Goal: Information Seeking & Learning: Learn about a topic

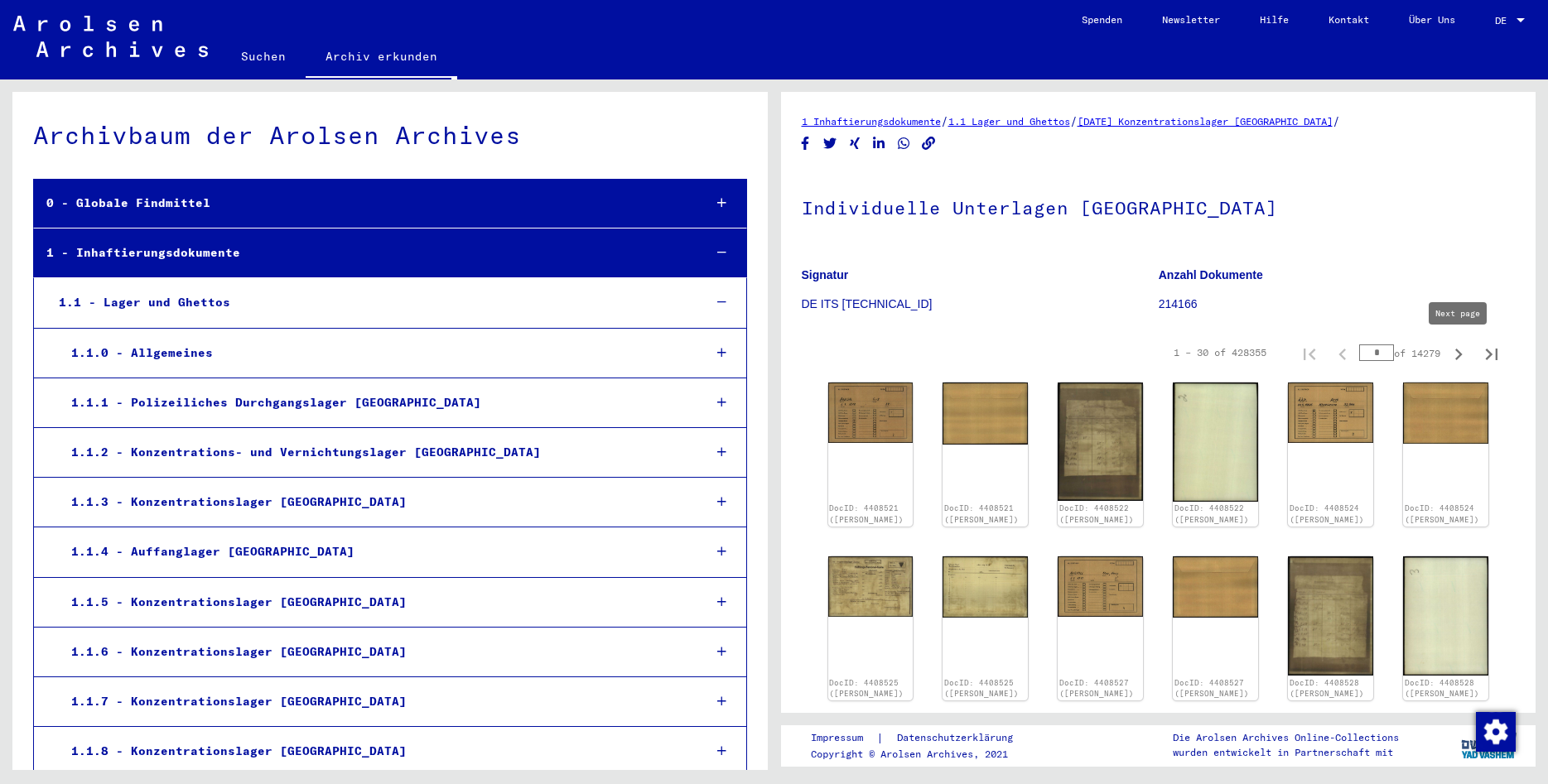
click at [1456, 359] on icon "Next page" at bounding box center [1459, 354] width 8 height 11
type input "*"
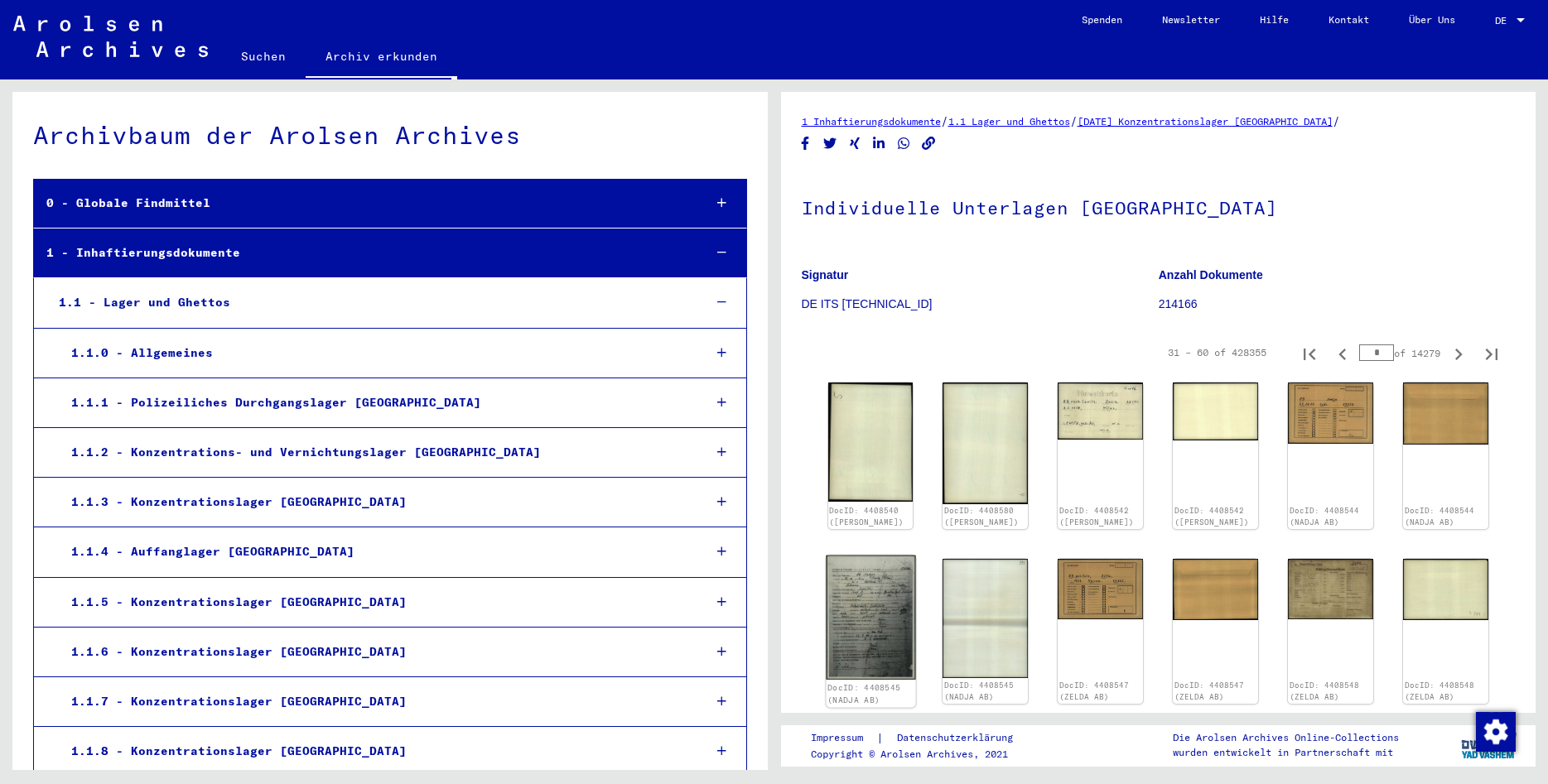
click at [891, 623] on img at bounding box center [870, 617] width 89 height 124
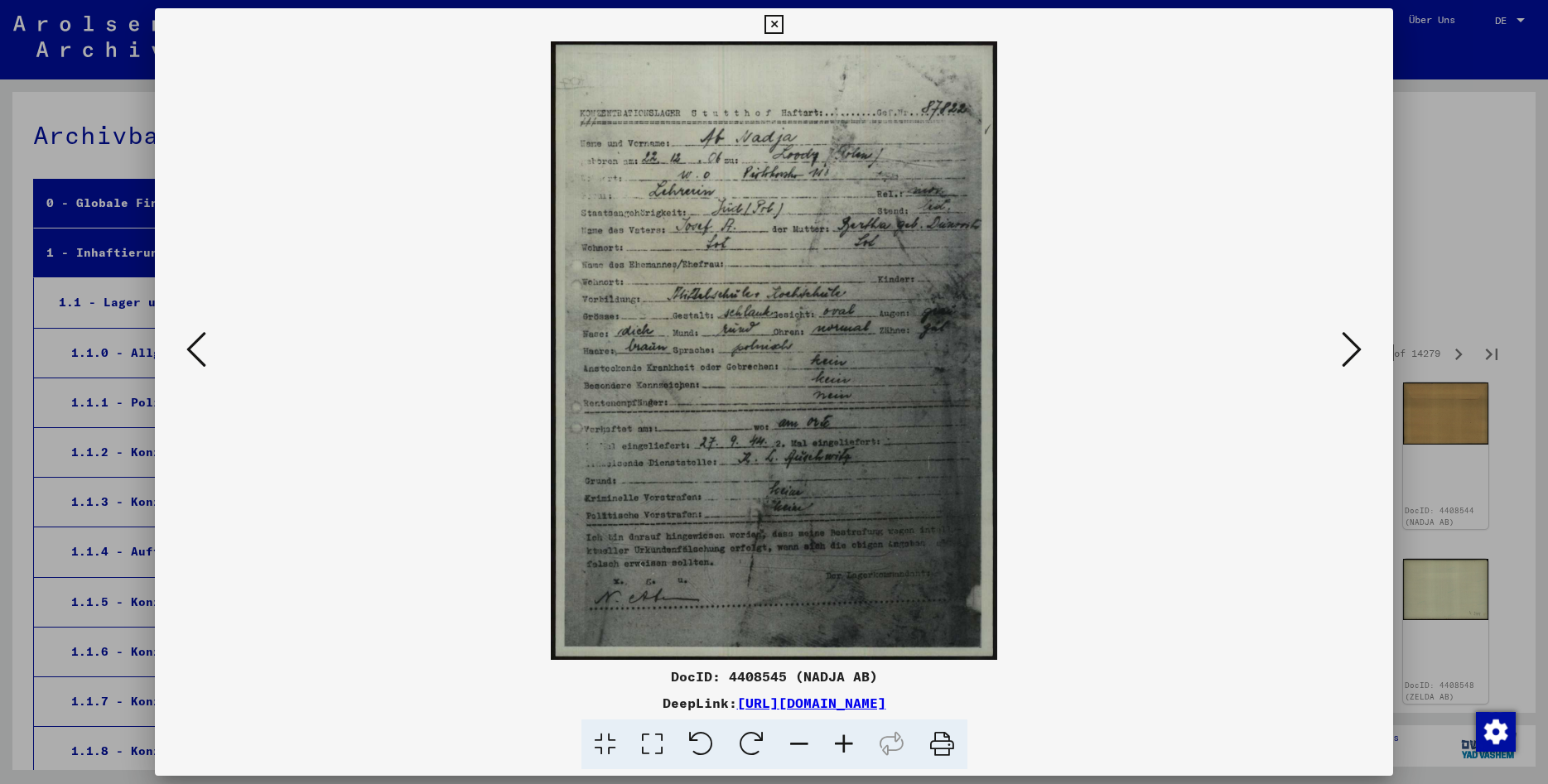
click at [1349, 355] on icon at bounding box center [1351, 349] width 20 height 39
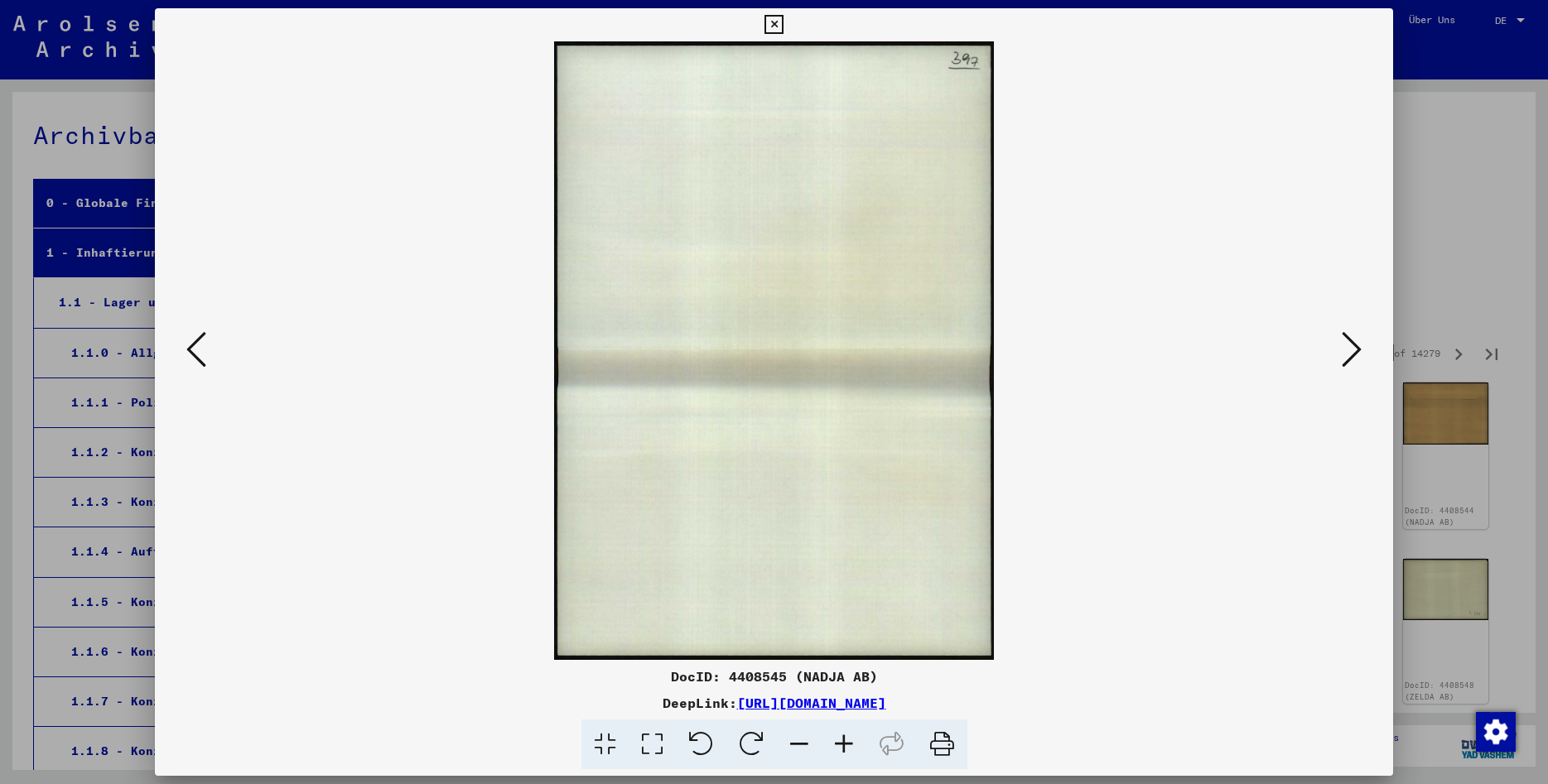
click at [1350, 350] on icon at bounding box center [1351, 349] width 20 height 39
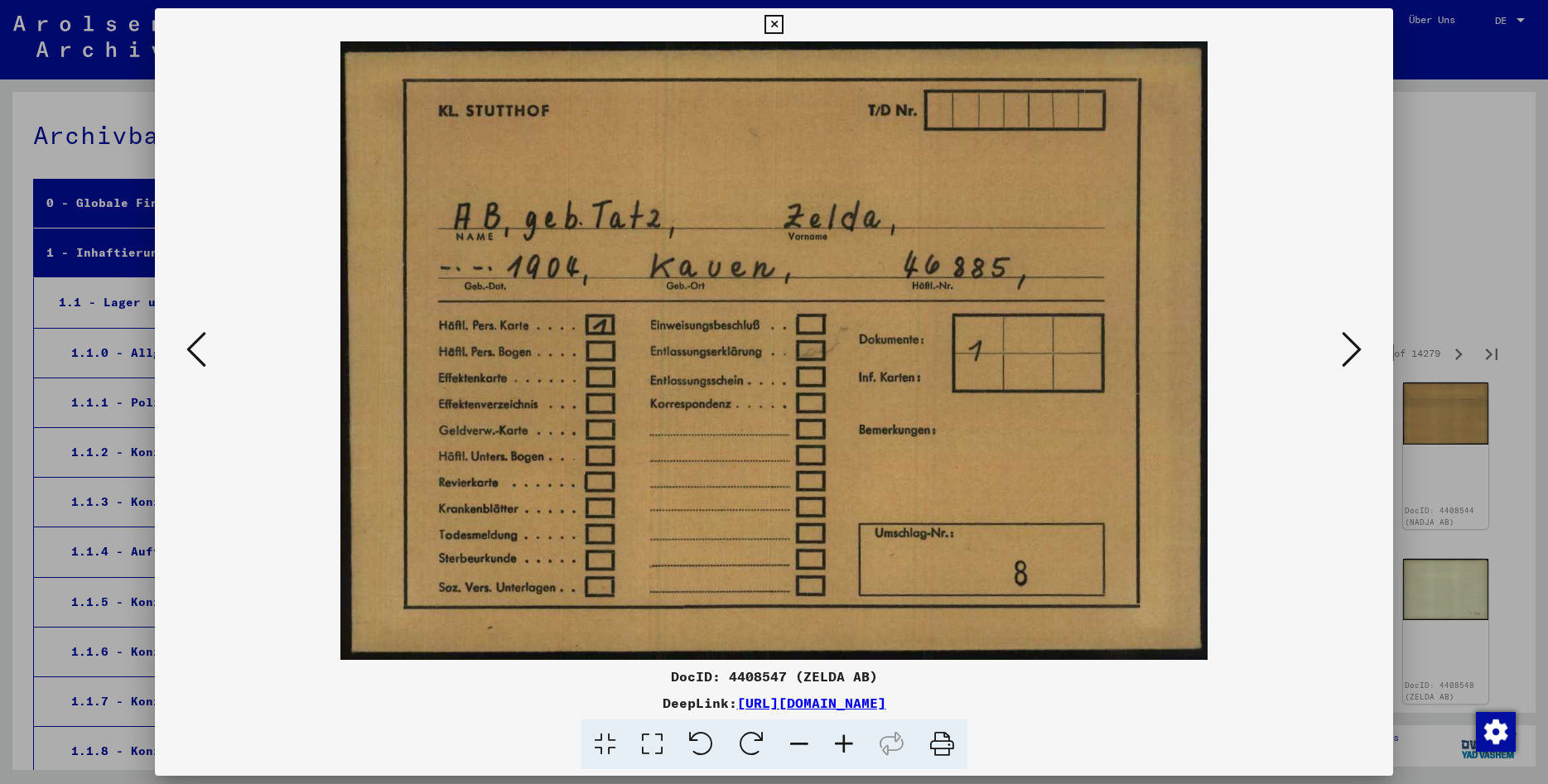
click at [1355, 351] on icon at bounding box center [1351, 349] width 20 height 39
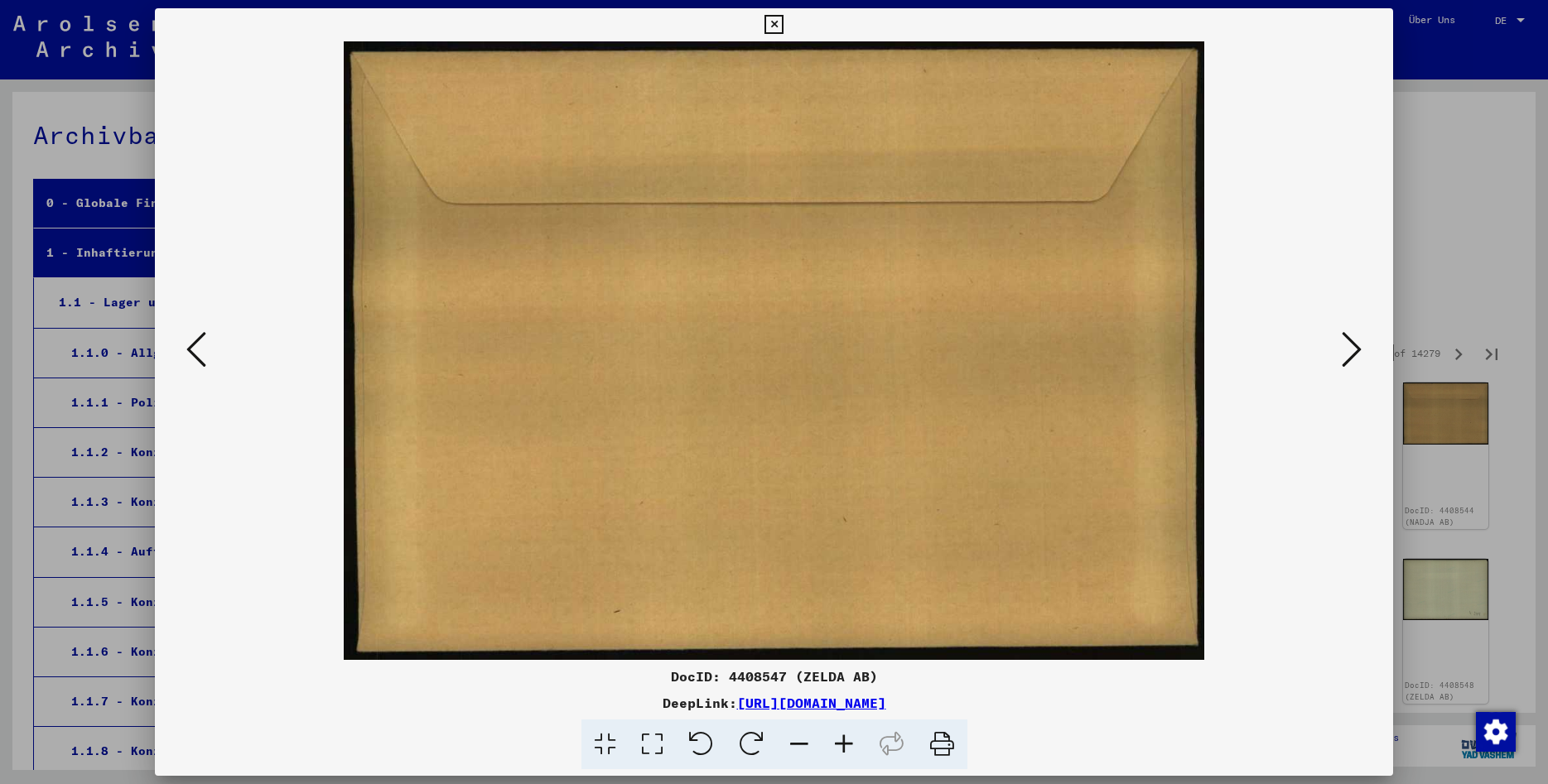
click at [1350, 351] on icon at bounding box center [1351, 349] width 20 height 39
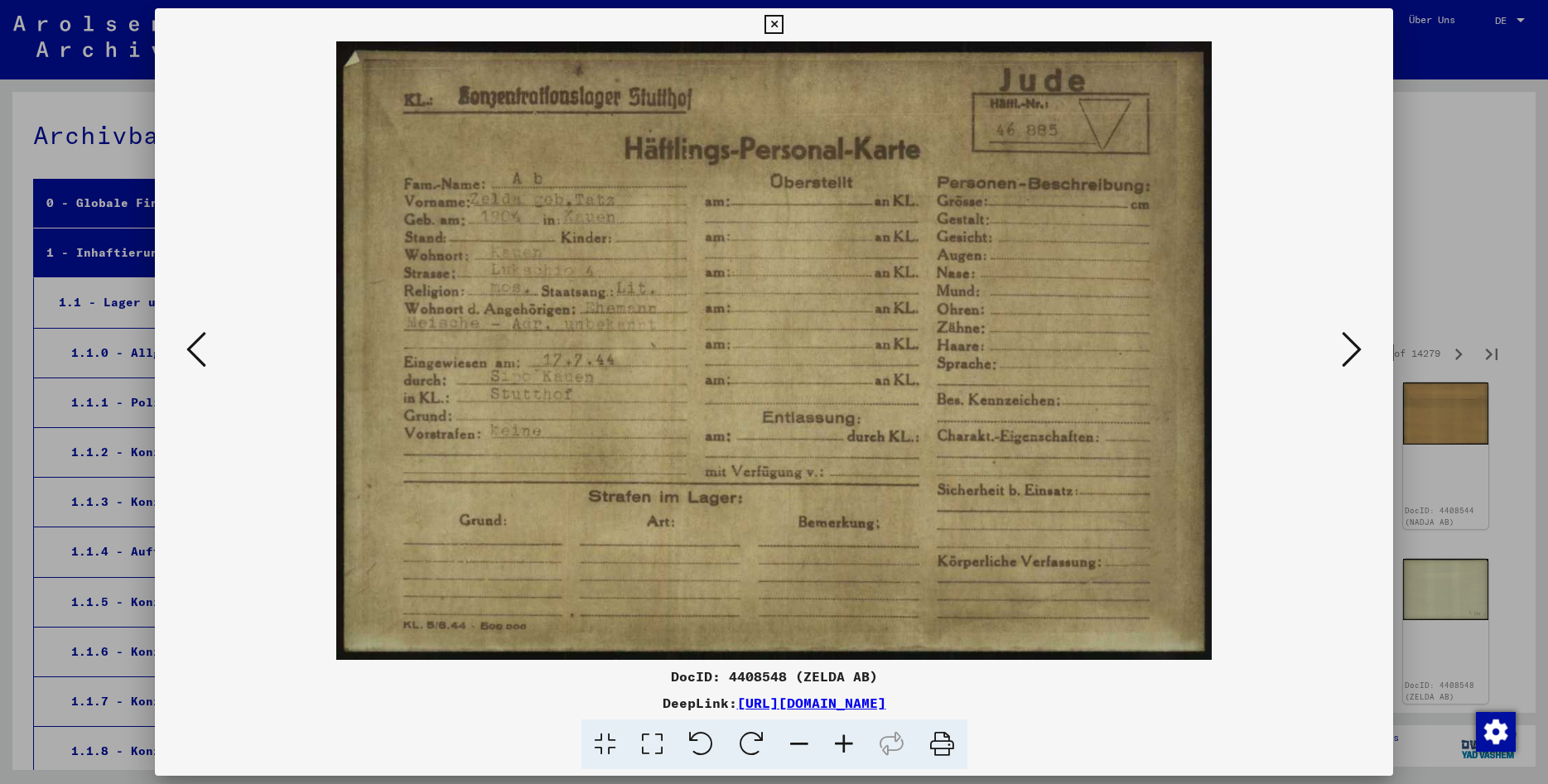
click at [783, 24] on icon at bounding box center [774, 24] width 19 height 20
